Goal: Information Seeking & Learning: Check status

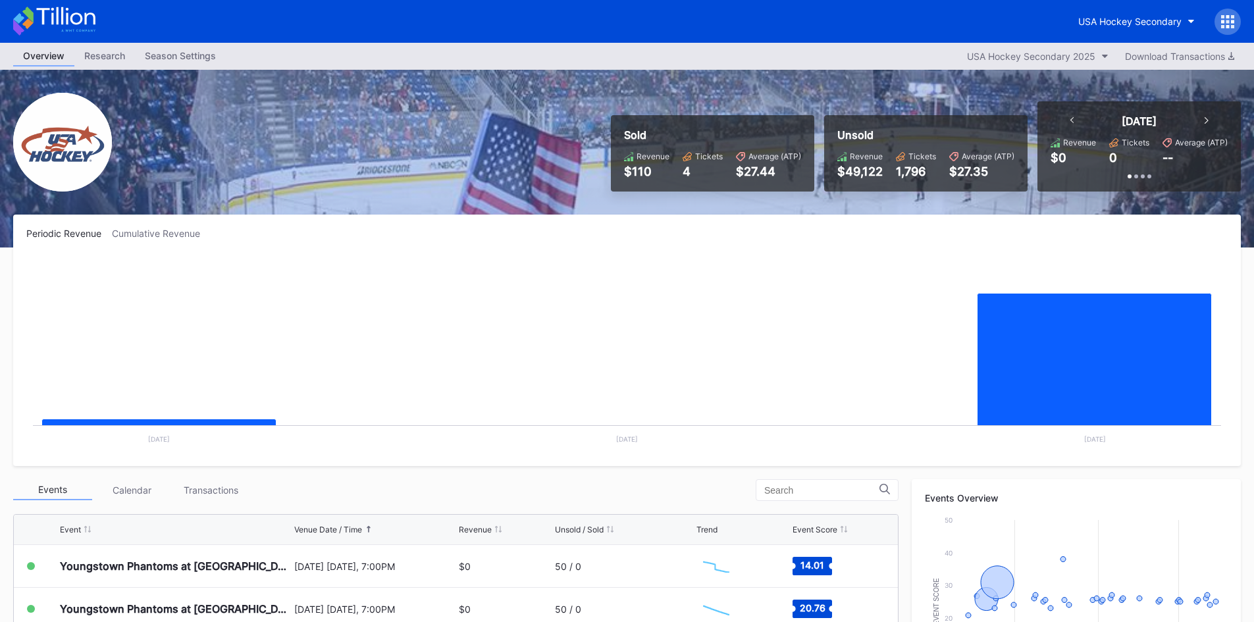
click at [64, 19] on icon at bounding box center [54, 21] width 82 height 29
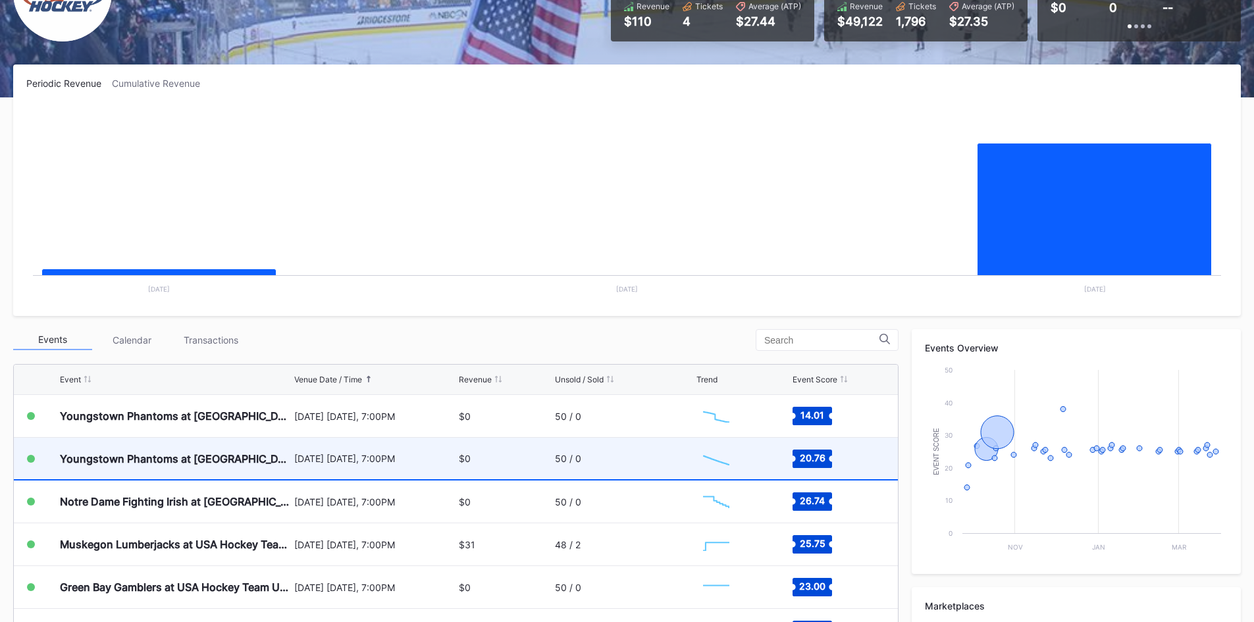
scroll to position [198, 0]
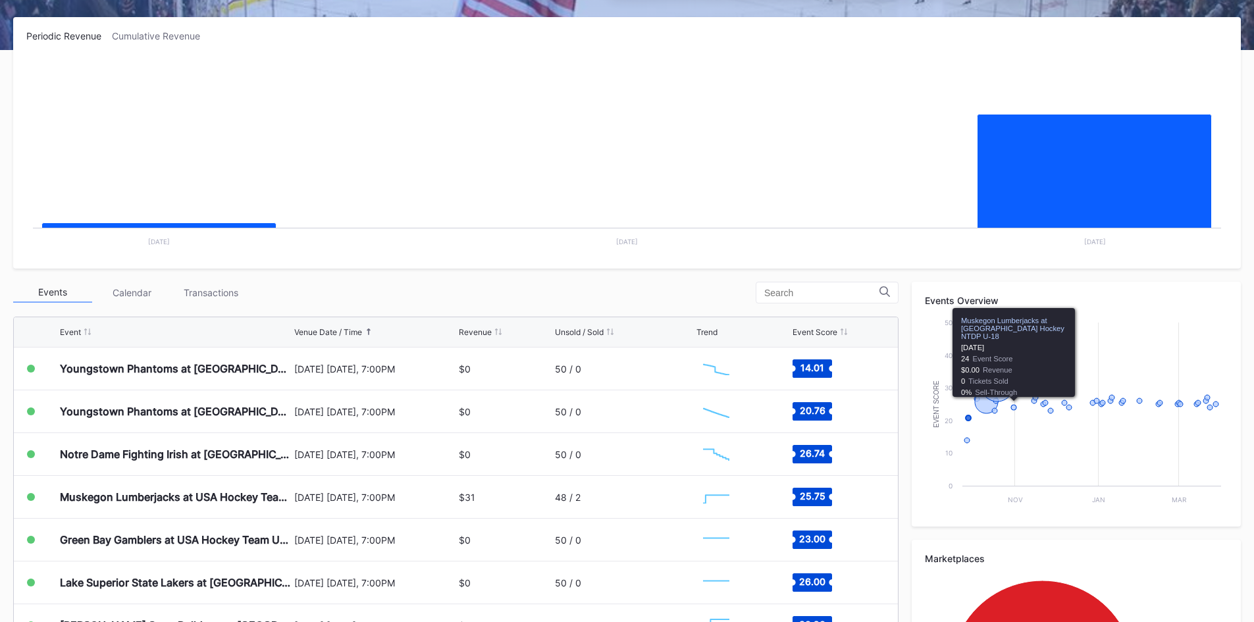
click at [718, 194] on rect "Chart title" at bounding box center [627, 157] width 1202 height 198
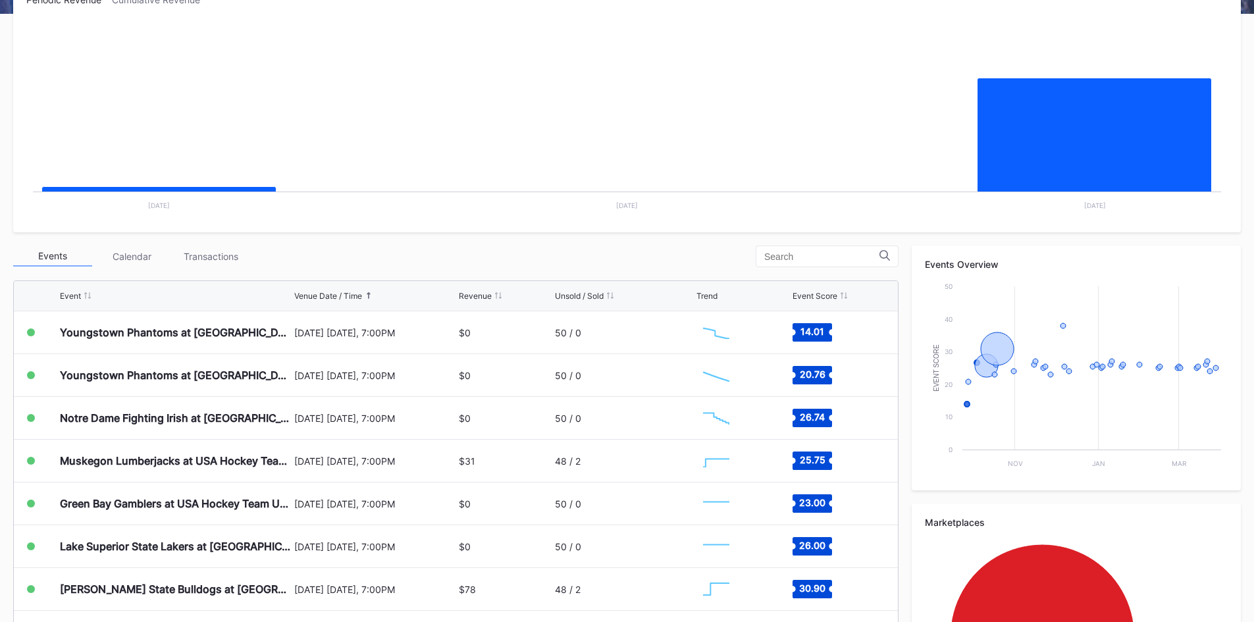
scroll to position [0, 0]
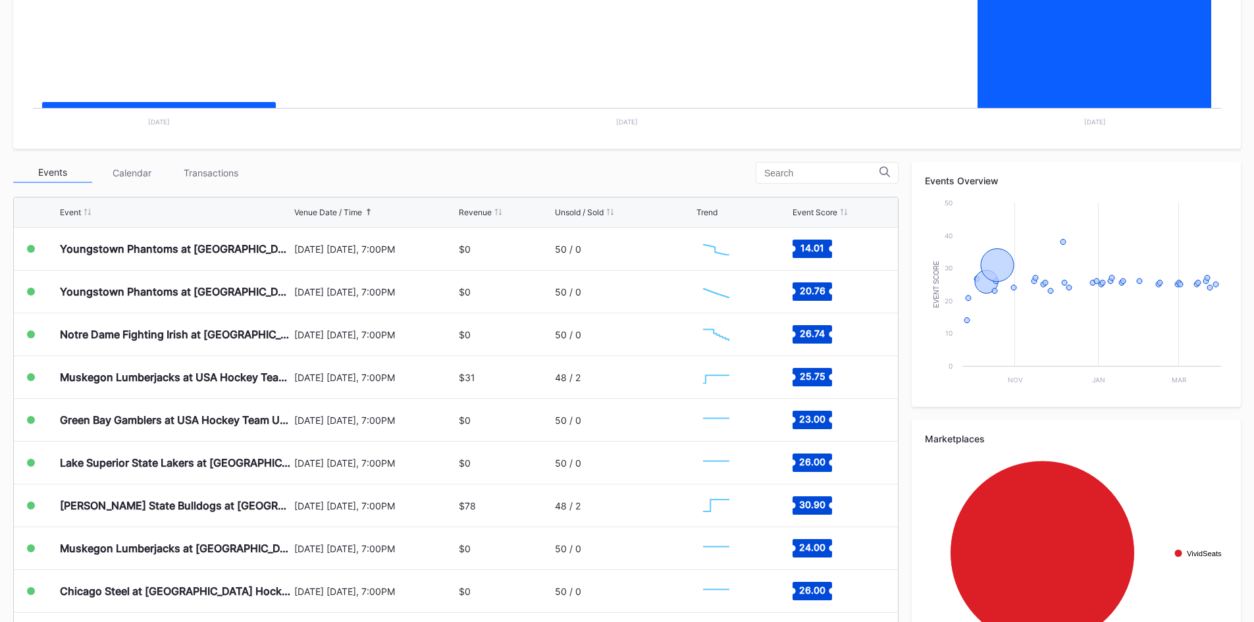
scroll to position [329, 0]
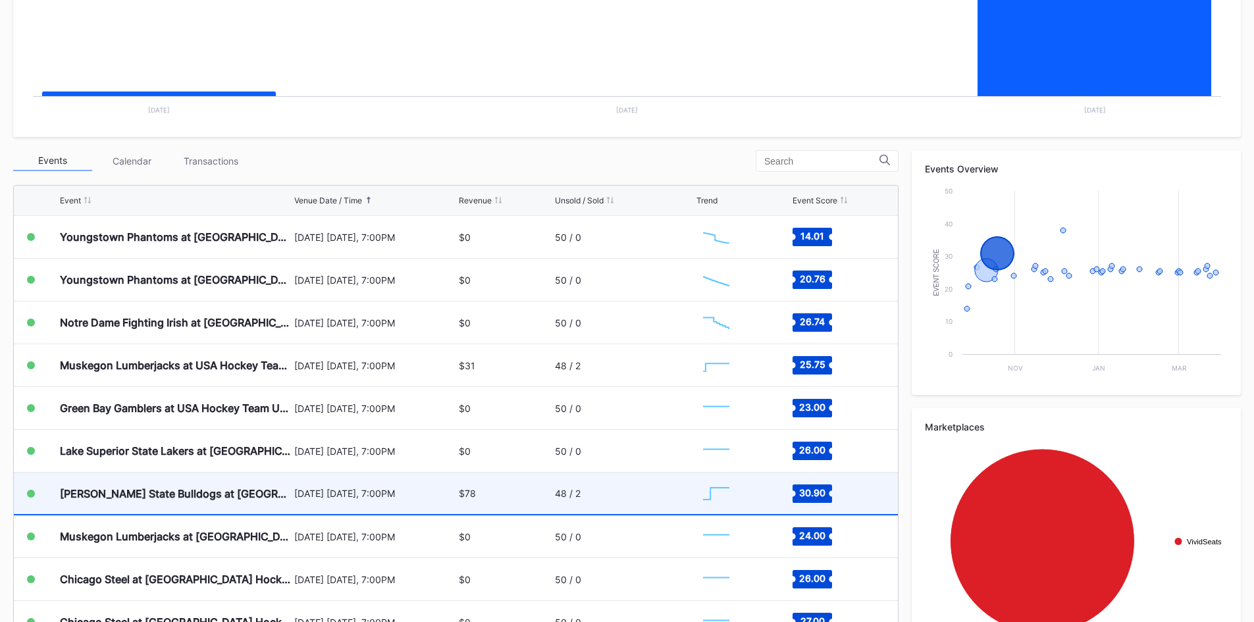
click at [497, 503] on div "$78" at bounding box center [505, 493] width 92 height 41
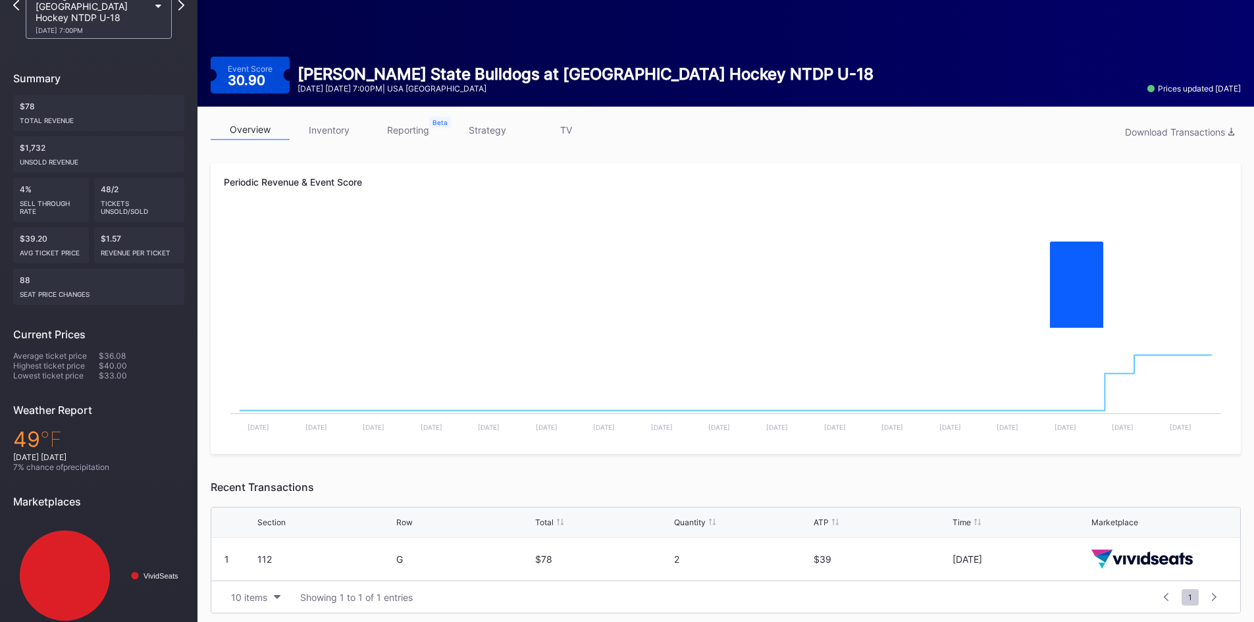
scroll to position [105, 0]
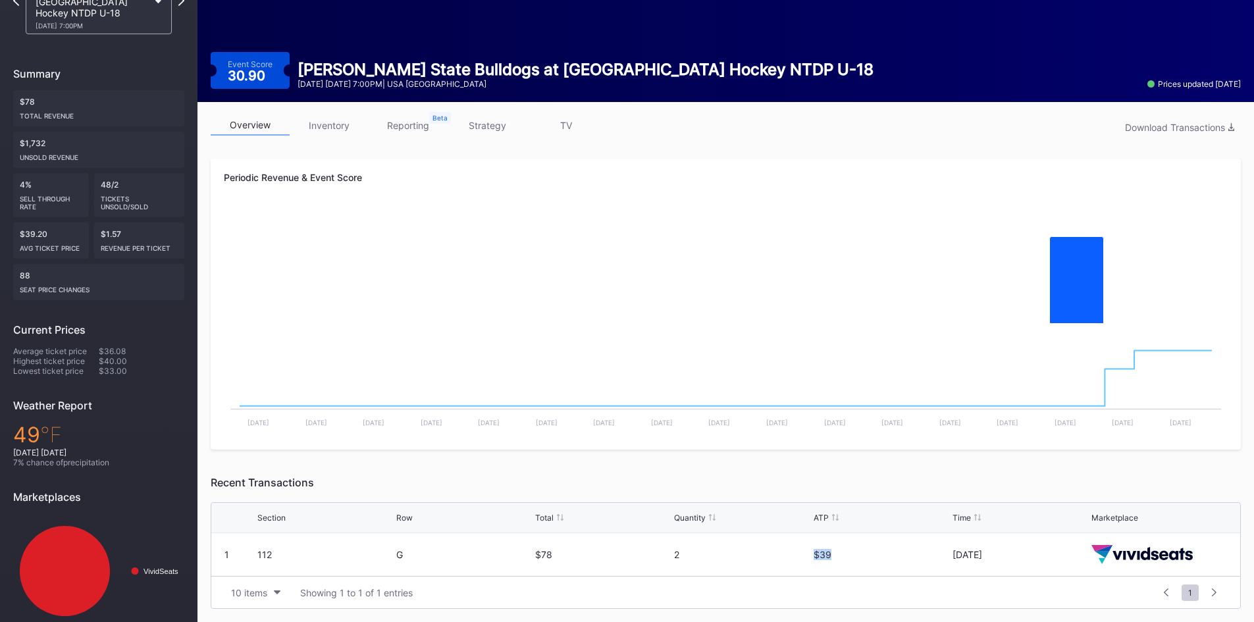
drag, startPoint x: 832, startPoint y: 558, endPoint x: 810, endPoint y: 556, distance: 21.2
click at [810, 556] on div "1 112 G $78 2 $39 Yesterday" at bounding box center [725, 554] width 1029 height 43
drag, startPoint x: 814, startPoint y: 556, endPoint x: 837, endPoint y: 558, distance: 23.2
click at [837, 558] on div "$39" at bounding box center [882, 554] width 136 height 11
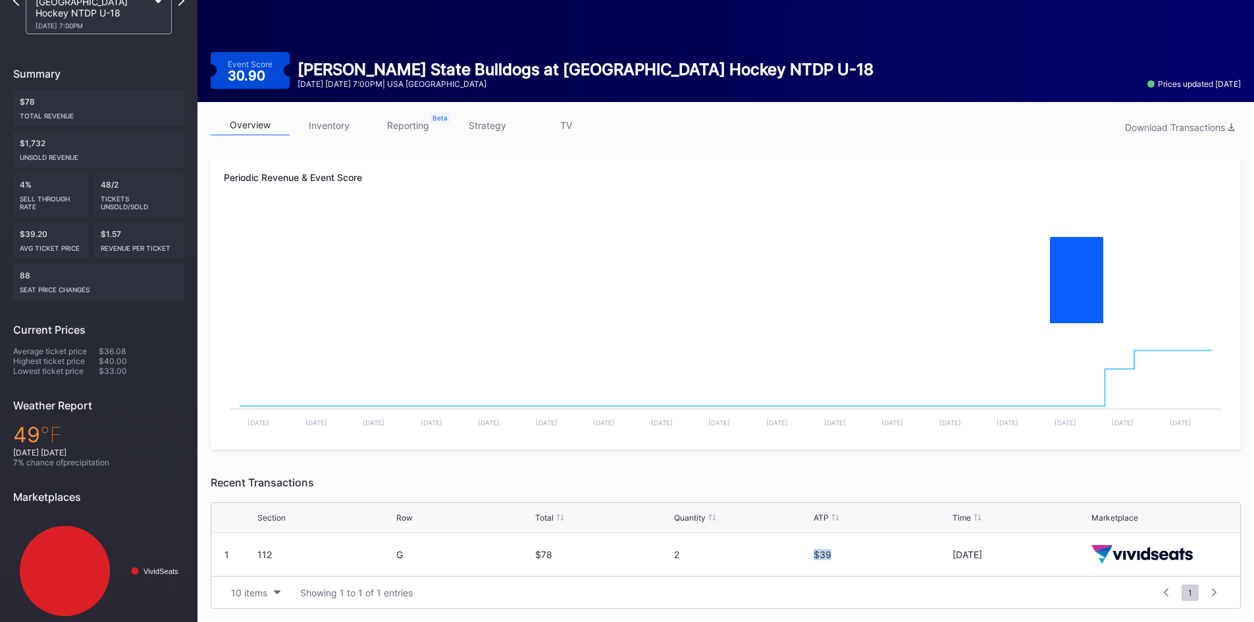
click at [837, 558] on div "$39" at bounding box center [882, 554] width 136 height 11
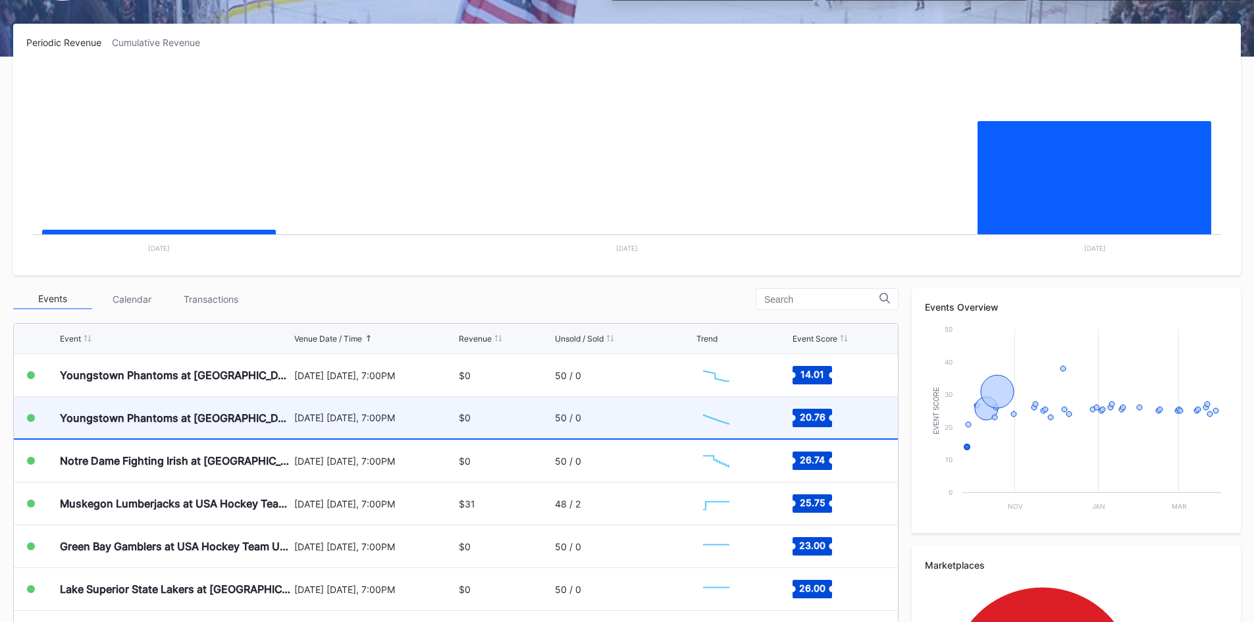
scroll to position [198, 0]
